Goal: Information Seeking & Learning: Learn about a topic

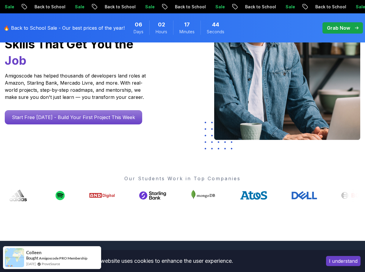
scroll to position [121, 0]
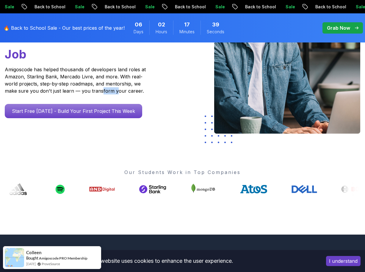
drag, startPoint x: 101, startPoint y: 90, endPoint x: 115, endPoint y: 90, distance: 14.0
click at [115, 90] on p "Amigoscode has helped thousands of developers land roles at Amazon, Starling Ba…" at bounding box center [76, 80] width 142 height 29
drag, startPoint x: 51, startPoint y: 78, endPoint x: 109, endPoint y: 82, distance: 58.6
click at [98, 79] on p "Amigoscode has helped thousands of developers land roles at Amazon, Starling Ba…" at bounding box center [76, 80] width 142 height 29
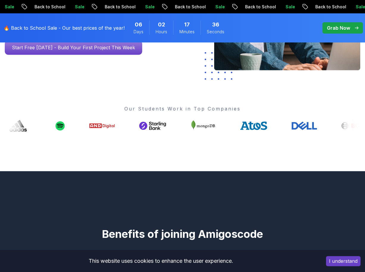
scroll to position [152, 0]
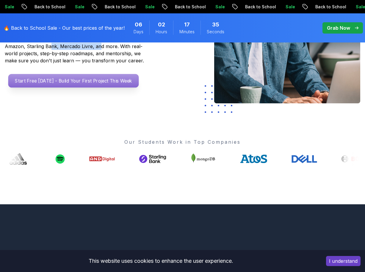
click at [127, 80] on p "Start Free [DATE] - Build Your First Project This Week" at bounding box center [73, 81] width 130 height 14
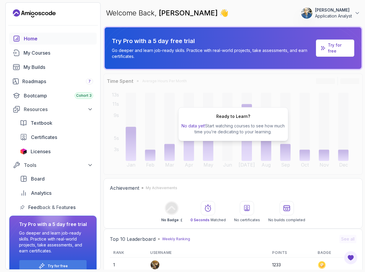
click at [339, 16] on p "Application Analyst" at bounding box center [333, 16] width 37 height 6
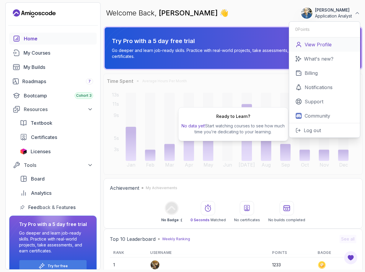
click at [319, 41] on link "View Profile" at bounding box center [324, 44] width 71 height 14
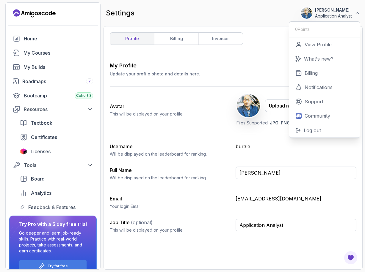
click at [165, 115] on p "This will be displayed on your profile." at bounding box center [147, 114] width 74 height 6
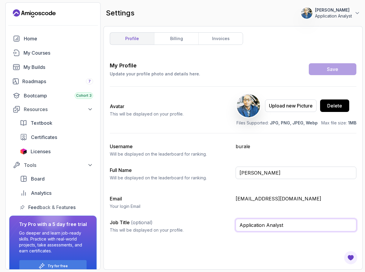
drag, startPoint x: 291, startPoint y: 226, endPoint x: 236, endPoint y: 225, distance: 55.0
click at [236, 225] on input "Application Analyst" at bounding box center [295, 225] width 121 height 12
click at [275, 226] on input "Application Analyst" at bounding box center [295, 225] width 121 height 12
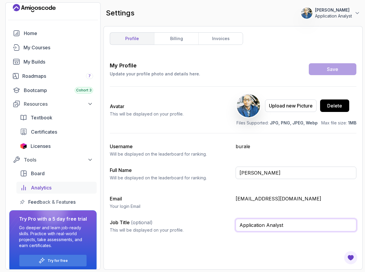
scroll to position [11, 0]
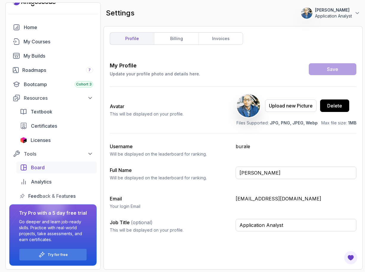
click at [45, 168] on div "Board" at bounding box center [62, 167] width 62 height 7
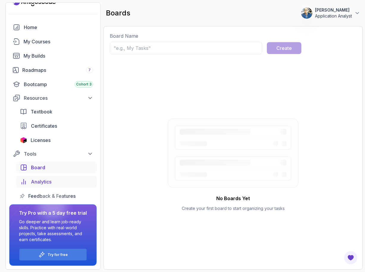
click at [53, 181] on div "Analytics" at bounding box center [62, 181] width 62 height 7
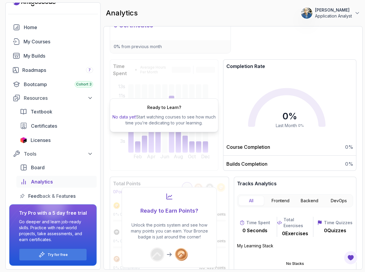
scroll to position [81, 0]
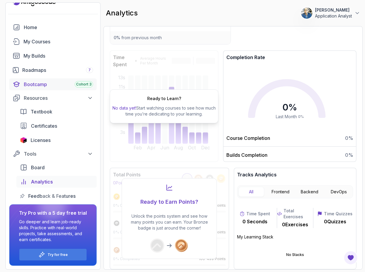
click at [51, 85] on div "Bootcamp Cohort 3" at bounding box center [58, 84] width 69 height 7
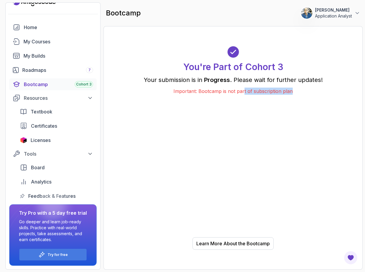
drag, startPoint x: 243, startPoint y: 90, endPoint x: 293, endPoint y: 89, distance: 49.3
click at [292, 89] on p "Important: Bootcamp is not part of subscription plan" at bounding box center [233, 91] width 228 height 7
drag, startPoint x: 187, startPoint y: 81, endPoint x: 213, endPoint y: 79, distance: 26.5
click at [207, 79] on p "Your submission is in Progress . Please wait for further updates!" at bounding box center [233, 80] width 228 height 8
click at [200, 83] on p "Your submission is in Progress . Please wait for further updates!" at bounding box center [233, 80] width 228 height 8
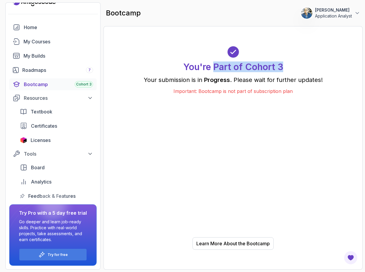
drag, startPoint x: 216, startPoint y: 70, endPoint x: 286, endPoint y: 68, distance: 69.9
click at [286, 68] on div "You're Part of Cohort 3" at bounding box center [233, 59] width 228 height 26
click at [285, 80] on p "Your submission is in Progress . Please wait for further updates!" at bounding box center [233, 80] width 228 height 8
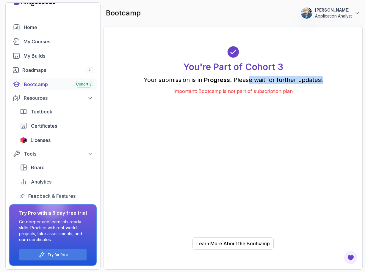
drag, startPoint x: 250, startPoint y: 82, endPoint x: 324, endPoint y: 79, distance: 73.7
click at [324, 79] on p "Your submission is in Progress . Please wait for further updates!" at bounding box center [233, 80] width 228 height 8
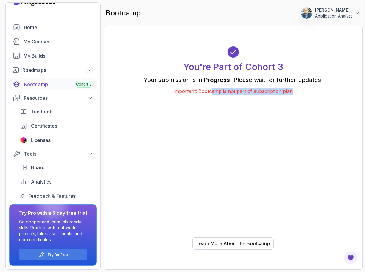
drag, startPoint x: 212, startPoint y: 93, endPoint x: 304, endPoint y: 91, distance: 92.1
click at [304, 91] on p "Important: Bootcamp is not part of subscription plan" at bounding box center [233, 91] width 228 height 7
click at [243, 243] on div "Learn More About the Bootcamp" at bounding box center [232, 243] width 73 height 7
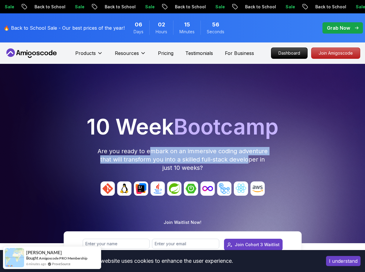
drag, startPoint x: 151, startPoint y: 152, endPoint x: 242, endPoint y: 159, distance: 91.2
click at [246, 159] on p "Are you ready to embark on an immersive coding adventure that will transform yo…" at bounding box center [182, 159] width 171 height 25
click at [180, 161] on p "Are you ready to embark on an immersive coding adventure that will transform yo…" at bounding box center [182, 159] width 171 height 25
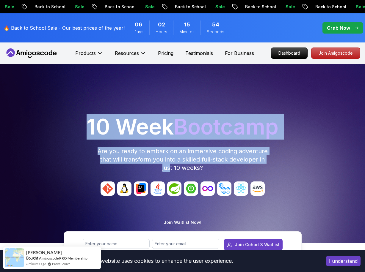
drag, startPoint x: 168, startPoint y: 172, endPoint x: 181, endPoint y: 168, distance: 12.8
click at [169, 171] on div "10 Week Bootcamp Are you ready to embark on an immersive coding adventure that …" at bounding box center [182, 153] width 365 height 179
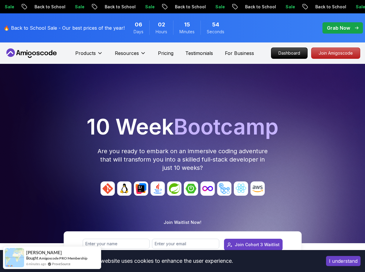
drag, startPoint x: 200, startPoint y: 165, endPoint x: 205, endPoint y: 164, distance: 5.3
click at [201, 165] on p "Are you ready to embark on an immersive coding adventure that will transform yo…" at bounding box center [182, 159] width 171 height 25
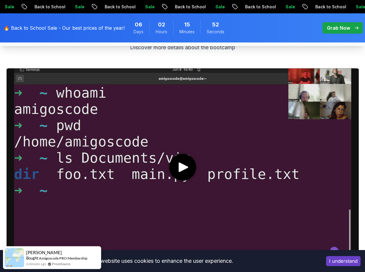
scroll to position [364, 0]
